Goal: Transaction & Acquisition: Purchase product/service

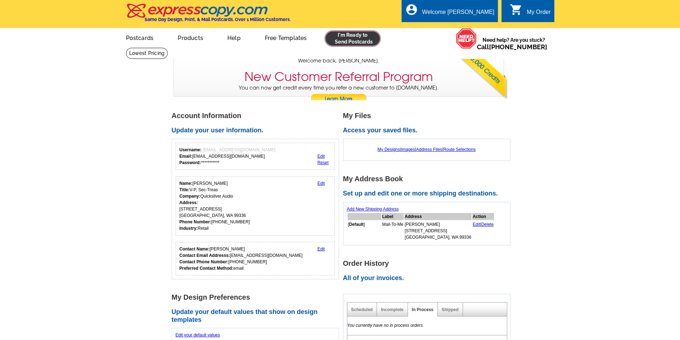
click at [358, 39] on link at bounding box center [353, 38] width 55 height 14
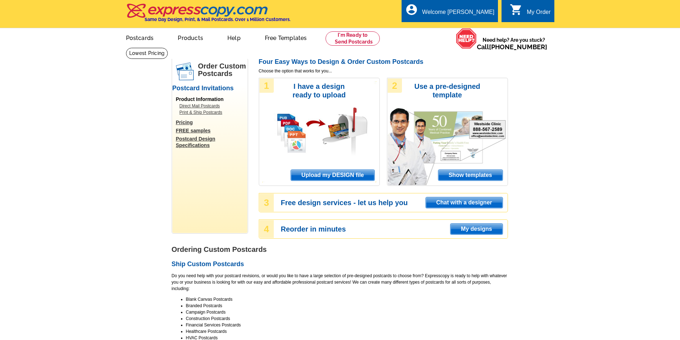
click at [324, 174] on span "Upload my DESIGN file" at bounding box center [332, 175] width 83 height 11
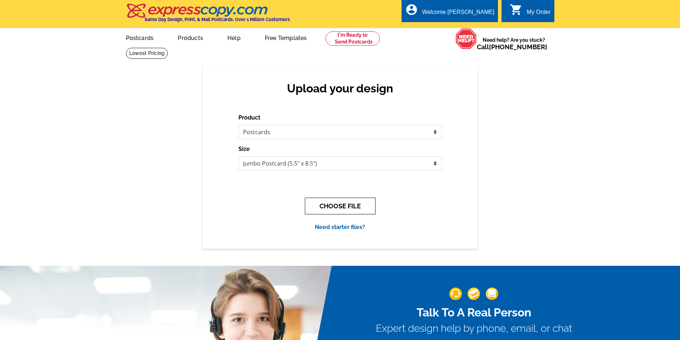
click at [356, 207] on button "CHOOSE FILE" at bounding box center [340, 206] width 71 height 17
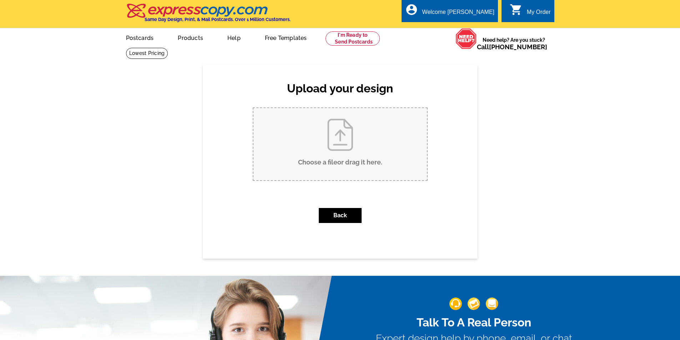
click at [342, 145] on input "Choose a file or drag it here ." at bounding box center [341, 144] width 174 height 72
type input "C:\fakepath\Tuneup.pub"
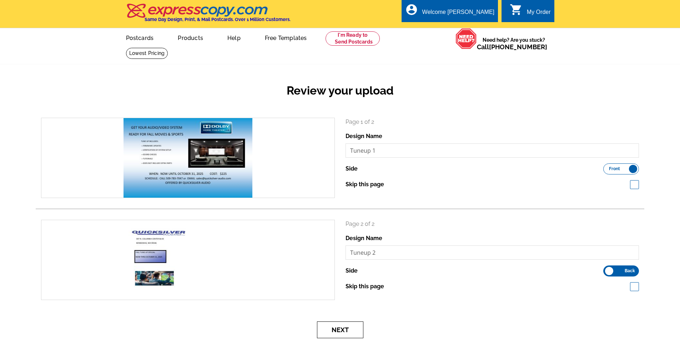
click at [338, 333] on button "Next" at bounding box center [340, 330] width 46 height 17
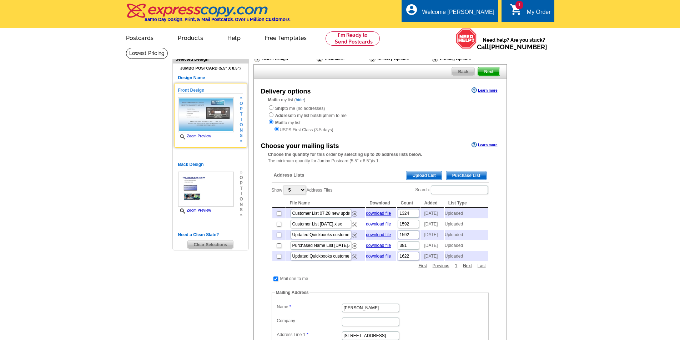
click at [240, 116] on span "t" at bounding box center [241, 114] width 3 height 5
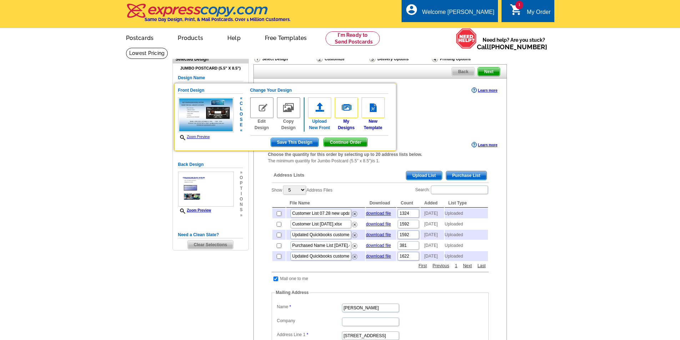
click at [322, 109] on img at bounding box center [319, 107] width 23 height 21
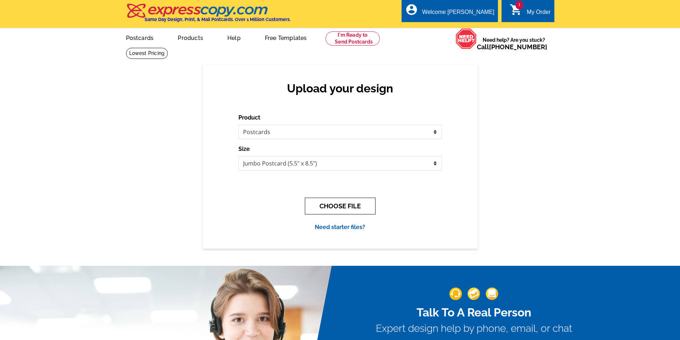
click at [351, 205] on button "CHOOSE FILE" at bounding box center [340, 206] width 71 height 17
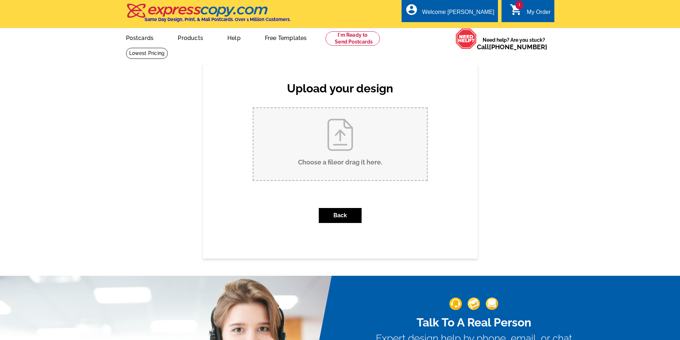
click at [317, 157] on input "Choose a file or drag it here ." at bounding box center [341, 144] width 174 height 72
type input "C:\fakepath\Tuneup.pub"
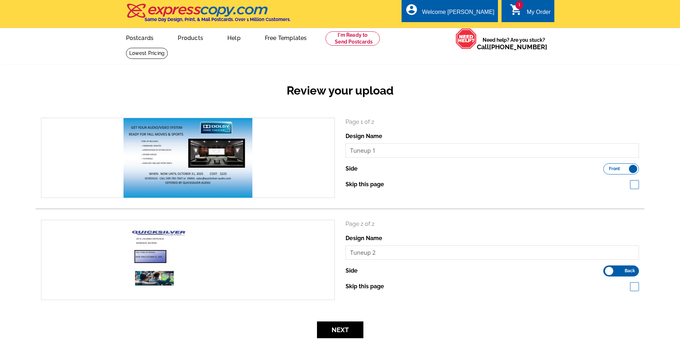
click at [526, 190] on div "Page 1 of 2 Design Name Tuneup 1 Side Front Back Skip this page" at bounding box center [492, 158] width 305 height 80
click at [631, 166] on label "Front Back" at bounding box center [622, 169] width 36 height 11
click at [607, 167] on input "Front Back" at bounding box center [607, 167] width 0 height 0
click at [605, 269] on label "Front Back" at bounding box center [622, 271] width 36 height 11
click at [607, 269] on input "Front Back" at bounding box center [607, 269] width 0 height 0
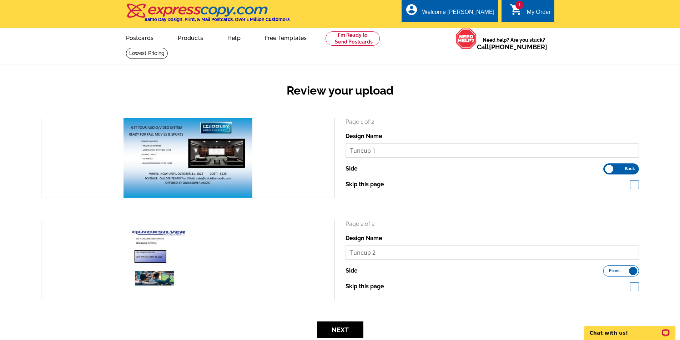
scroll to position [36, 0]
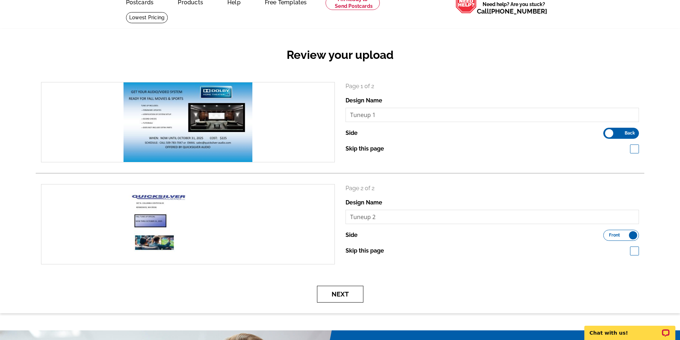
click at [335, 294] on button "Next" at bounding box center [340, 294] width 46 height 17
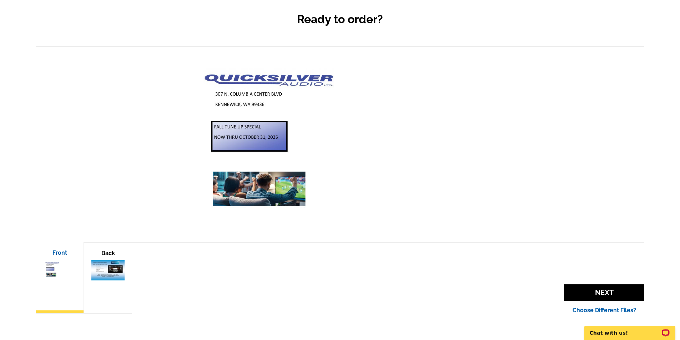
scroll to position [107, 0]
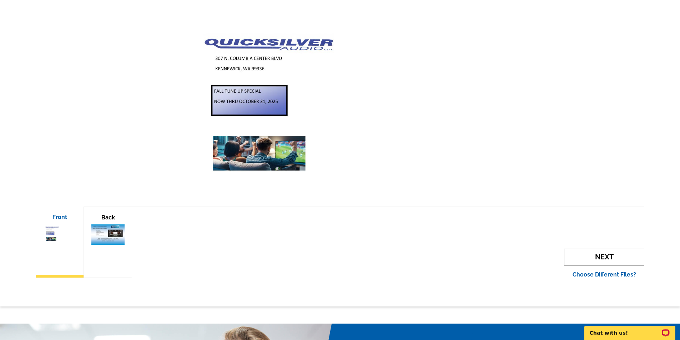
click at [607, 254] on span "Next" at bounding box center [604, 257] width 80 height 17
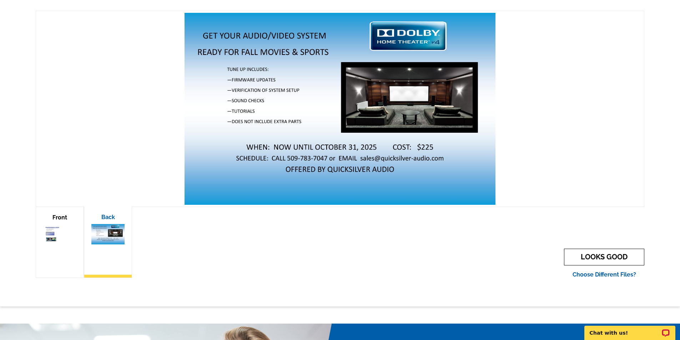
click at [591, 255] on link "LOOKS GOOD" at bounding box center [604, 257] width 80 height 17
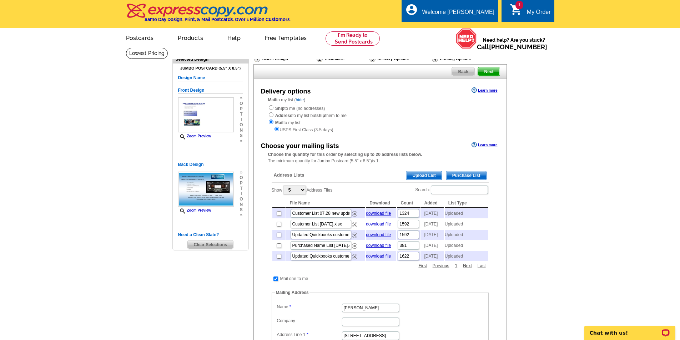
click at [415, 176] on span "Upload List" at bounding box center [423, 175] width 35 height 9
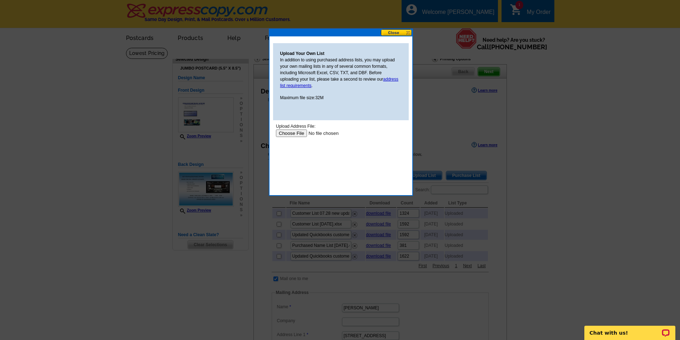
click at [283, 132] on input "file" at bounding box center [321, 133] width 90 height 7
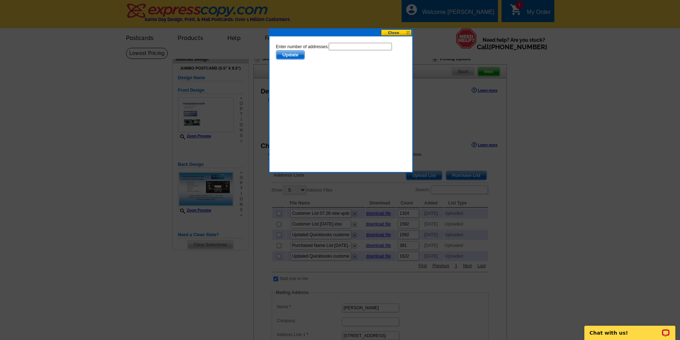
click at [345, 44] on input "text" at bounding box center [360, 46] width 63 height 7
click at [342, 46] on input "text" at bounding box center [360, 46] width 63 height 7
type input "711"
click at [296, 54] on span "Update" at bounding box center [290, 55] width 28 height 9
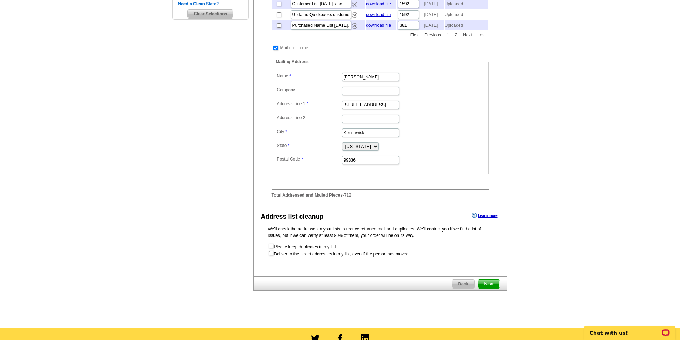
scroll to position [250, 0]
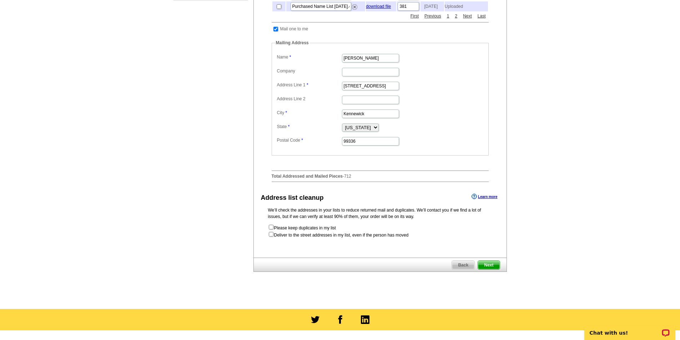
click at [486, 270] on span "Next" at bounding box center [488, 265] width 21 height 9
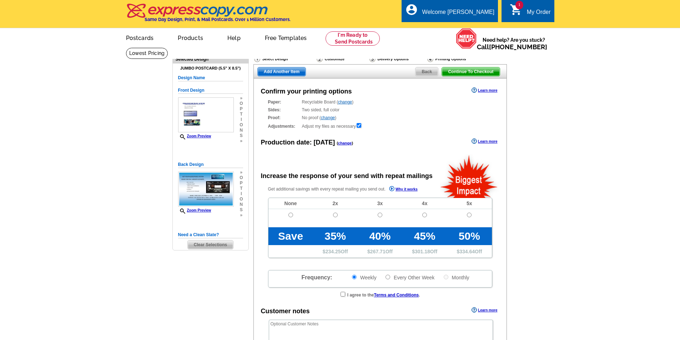
radio input "false"
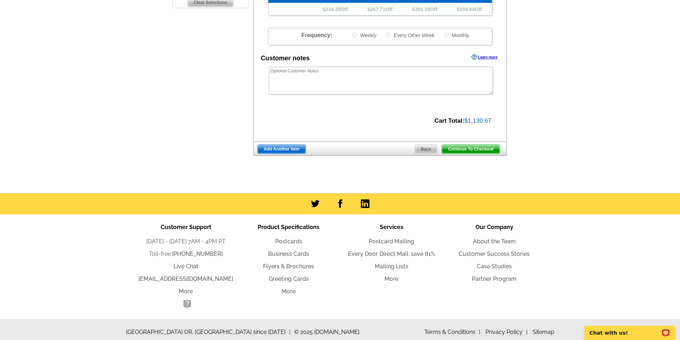
scroll to position [249, 0]
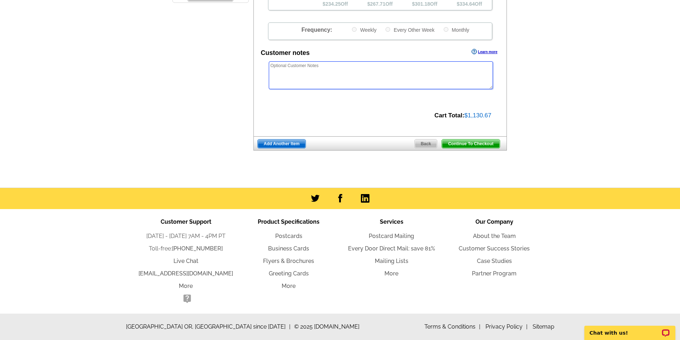
click at [280, 68] on textarea at bounding box center [381, 75] width 224 height 28
type textarea "Mail for an arrival date of [DATE] and [DATE]"
click at [463, 141] on span "Continue To Checkout" at bounding box center [470, 144] width 57 height 9
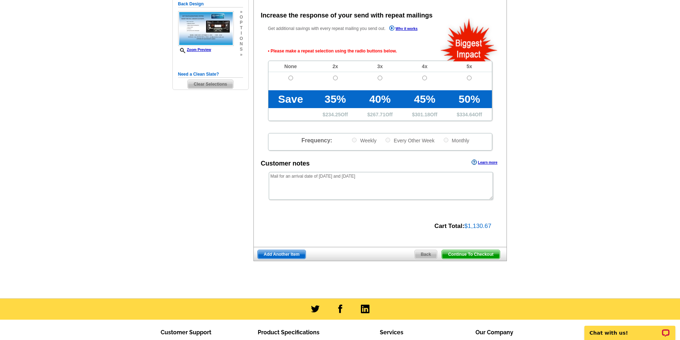
scroll to position [160, 0]
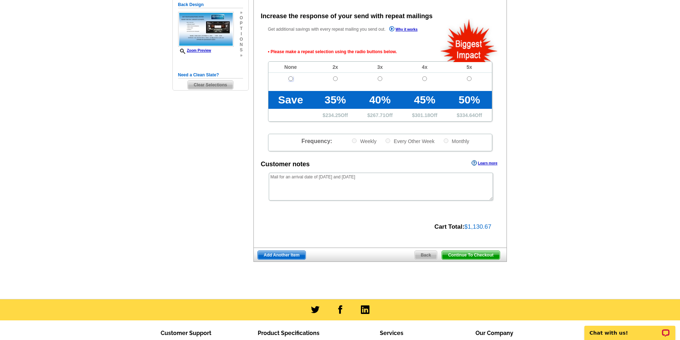
click at [289, 78] on input "radio" at bounding box center [291, 78] width 5 height 5
radio input "true"
click at [469, 254] on span "Continue To Checkout" at bounding box center [470, 255] width 57 height 9
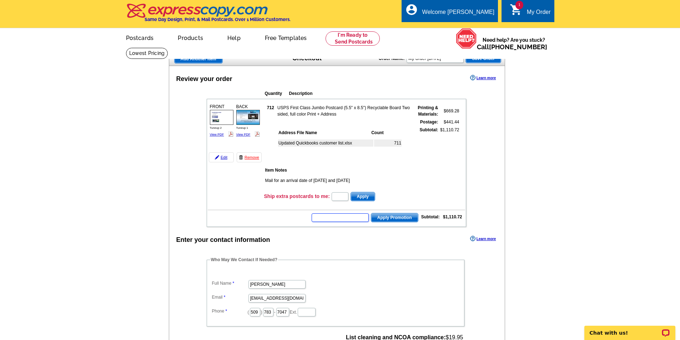
click at [329, 220] on input "text" at bounding box center [340, 218] width 57 height 9
type input "E3025"
click at [405, 217] on span "Apply Promotion" at bounding box center [394, 218] width 47 height 9
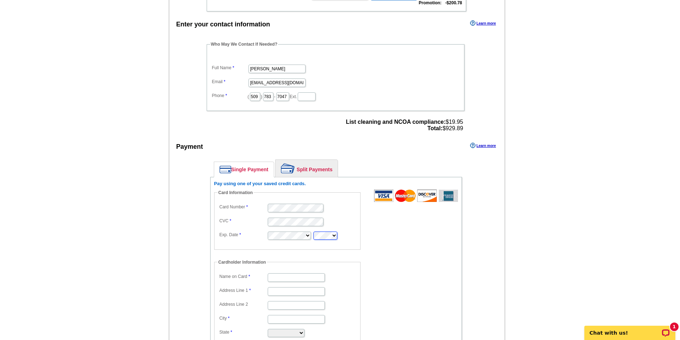
scroll to position [250, 0]
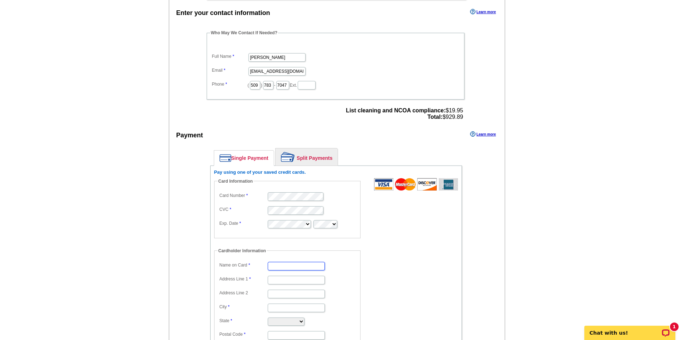
click at [281, 264] on input "Name on Card" at bounding box center [296, 266] width 57 height 9
type input "[PERSON_NAME]"
click at [281, 278] on input "Address Line 1" at bounding box center [296, 280] width 57 height 9
type input "[STREET_ADDRESS]"
click at [282, 310] on input "City" at bounding box center [296, 308] width 57 height 9
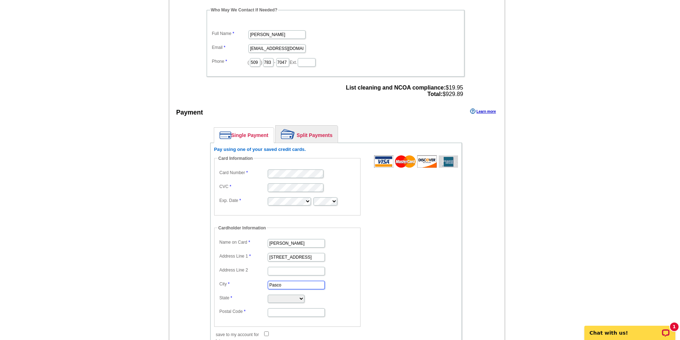
scroll to position [286, 0]
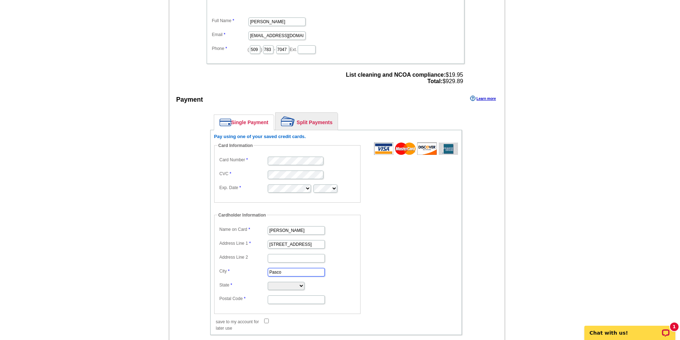
type input "Pasco"
click at [288, 287] on select "Alabama Alaska Arizona Arkansas California Colorado Connecticut District of Col…" at bounding box center [286, 286] width 37 height 8
select select "WA"
click at [288, 287] on select "Alabama Alaska Arizona Arkansas California Colorado Connecticut District of Col…" at bounding box center [286, 286] width 37 height 8
click at [284, 303] on input "Postal Code" at bounding box center [296, 300] width 57 height 9
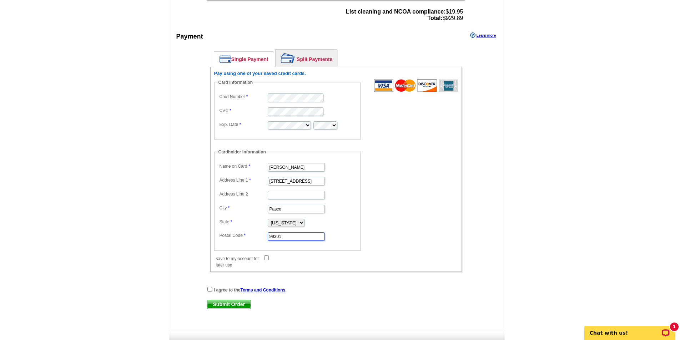
scroll to position [357, 0]
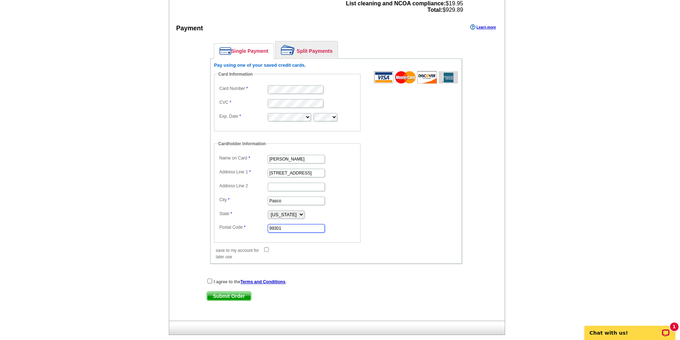
type input "99301"
click at [211, 281] on input "checkbox" at bounding box center [209, 281] width 5 height 5
checkbox input "true"
click at [227, 295] on span "Submit Order" at bounding box center [229, 296] width 44 height 9
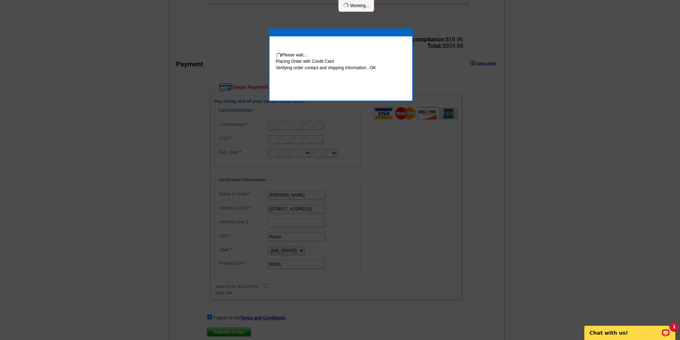
scroll to position [393, 0]
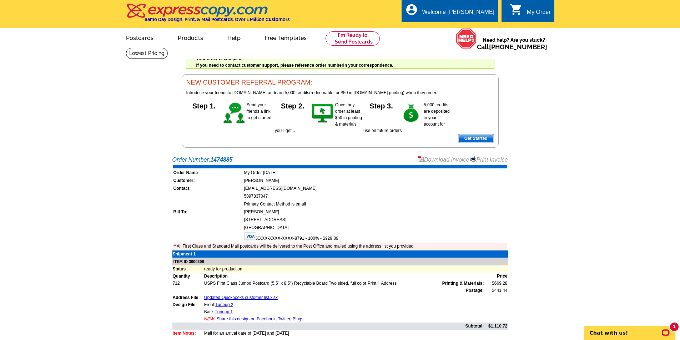
click at [269, 319] on link "Share this design on Facebook, Twitter, Blogs" at bounding box center [260, 319] width 87 height 5
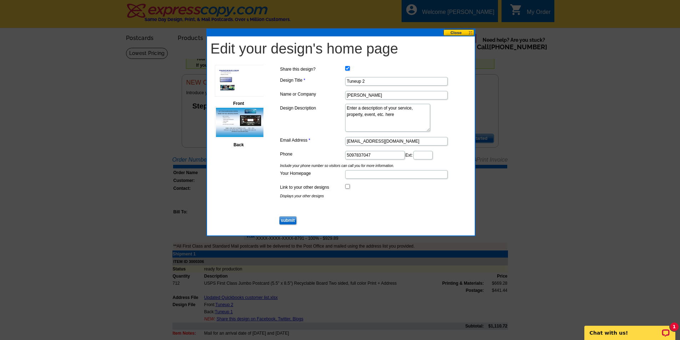
click at [364, 176] on input "Your Homepage" at bounding box center [396, 174] width 102 height 9
type input "[DOMAIN_NAME]"
click at [286, 218] on input "submit" at bounding box center [287, 220] width 17 height 9
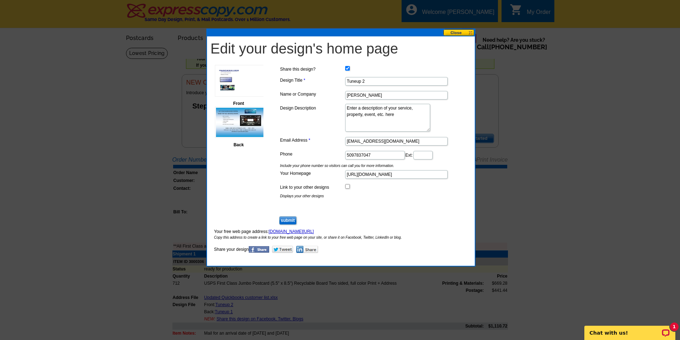
click at [293, 222] on input "submit" at bounding box center [287, 220] width 17 height 9
click at [459, 30] on button at bounding box center [459, 32] width 31 height 7
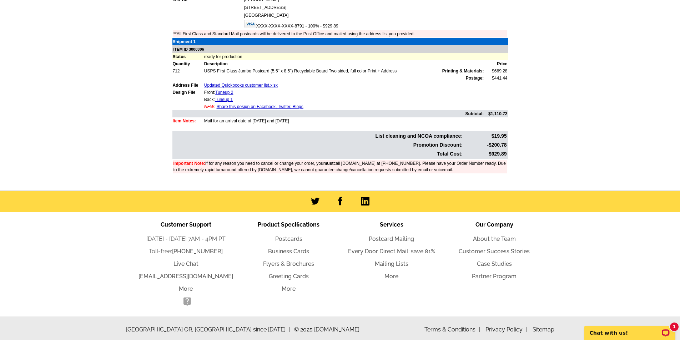
scroll to position [214, 0]
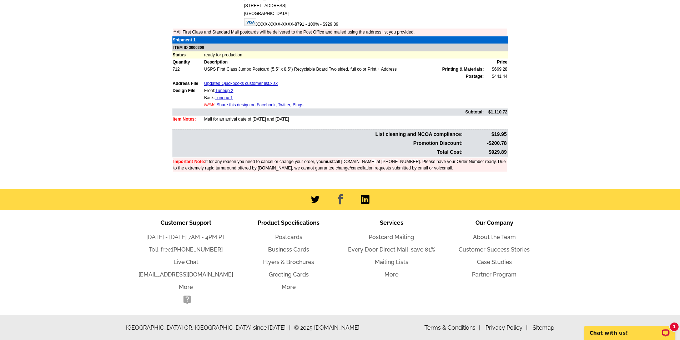
click at [337, 200] on link at bounding box center [340, 199] width 10 height 11
